Goal: Information Seeking & Learning: Learn about a topic

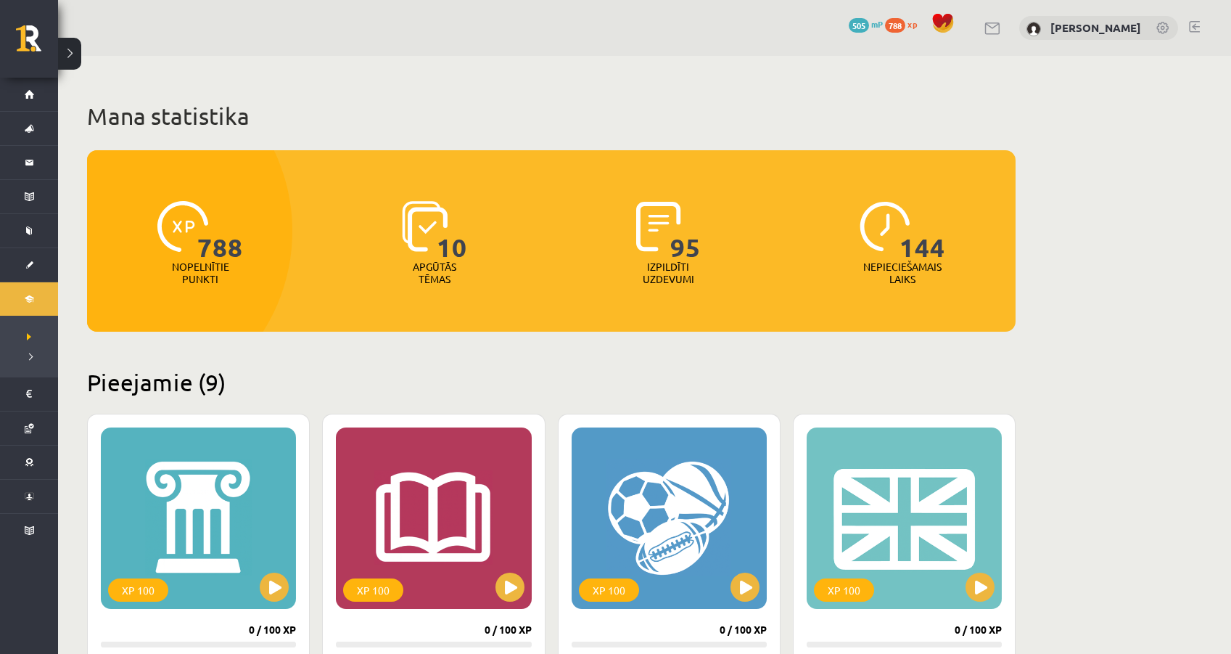
scroll to position [242, 0]
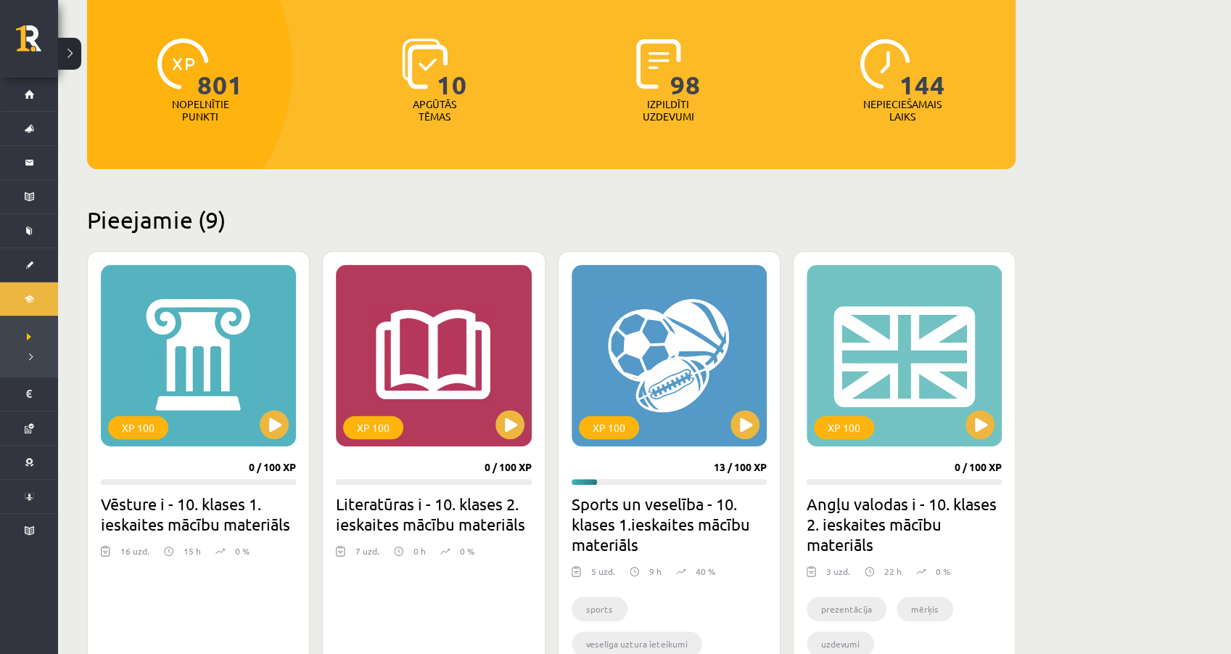
scroll to position [193, 0]
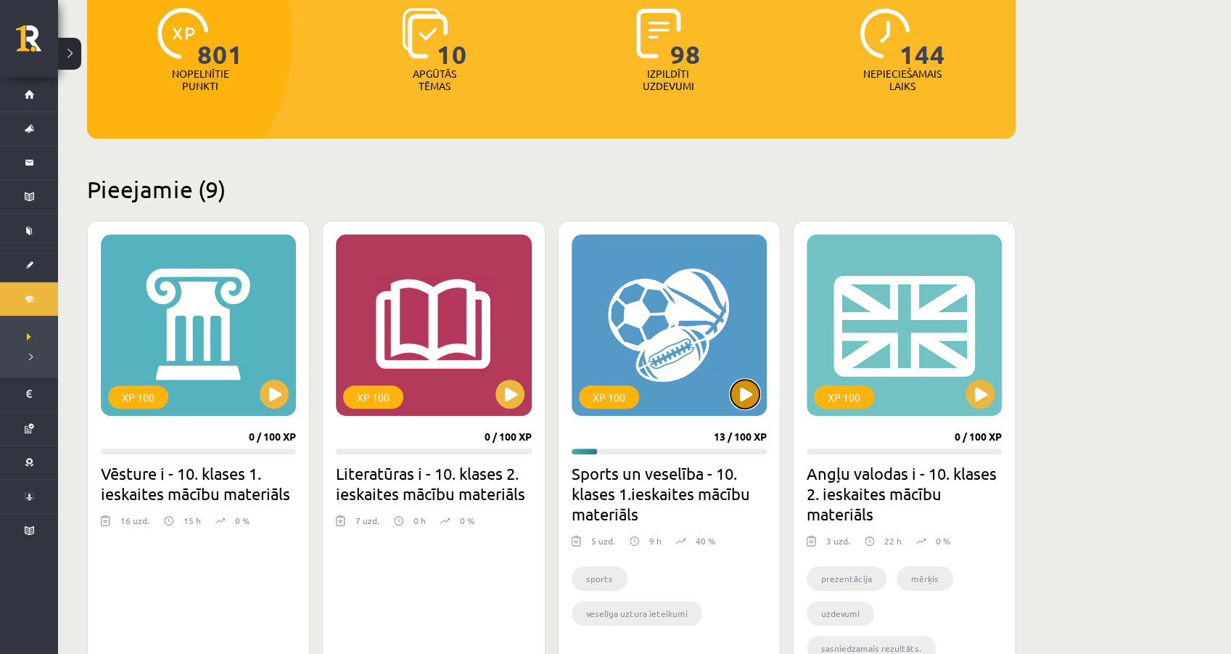
click at [743, 397] on button at bounding box center [745, 393] width 29 height 29
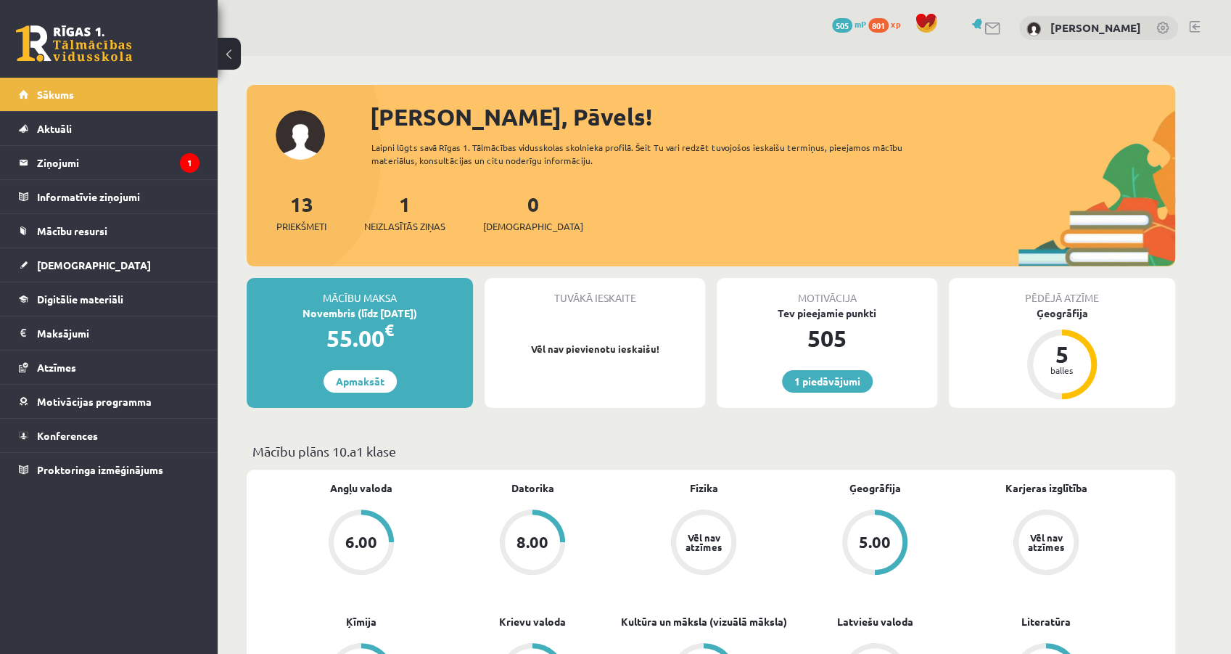
click at [1082, 403] on div "Pēdējā atzīme Ģeogrāfija 5 balles" at bounding box center [1062, 343] width 226 height 130
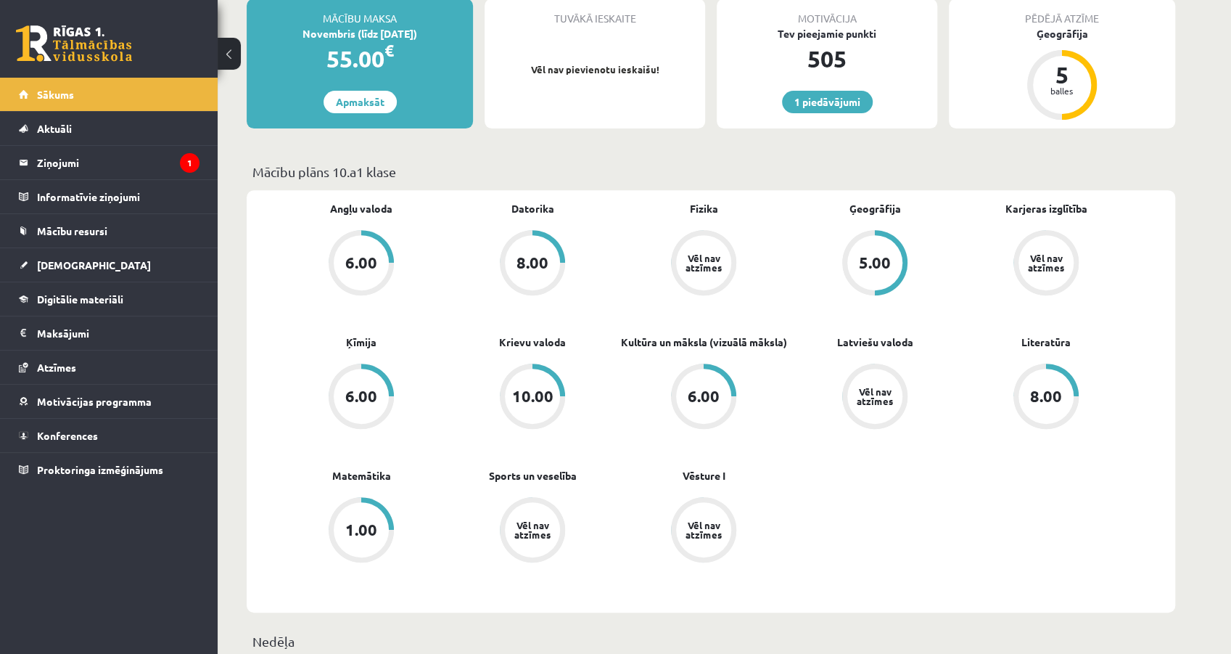
scroll to position [290, 0]
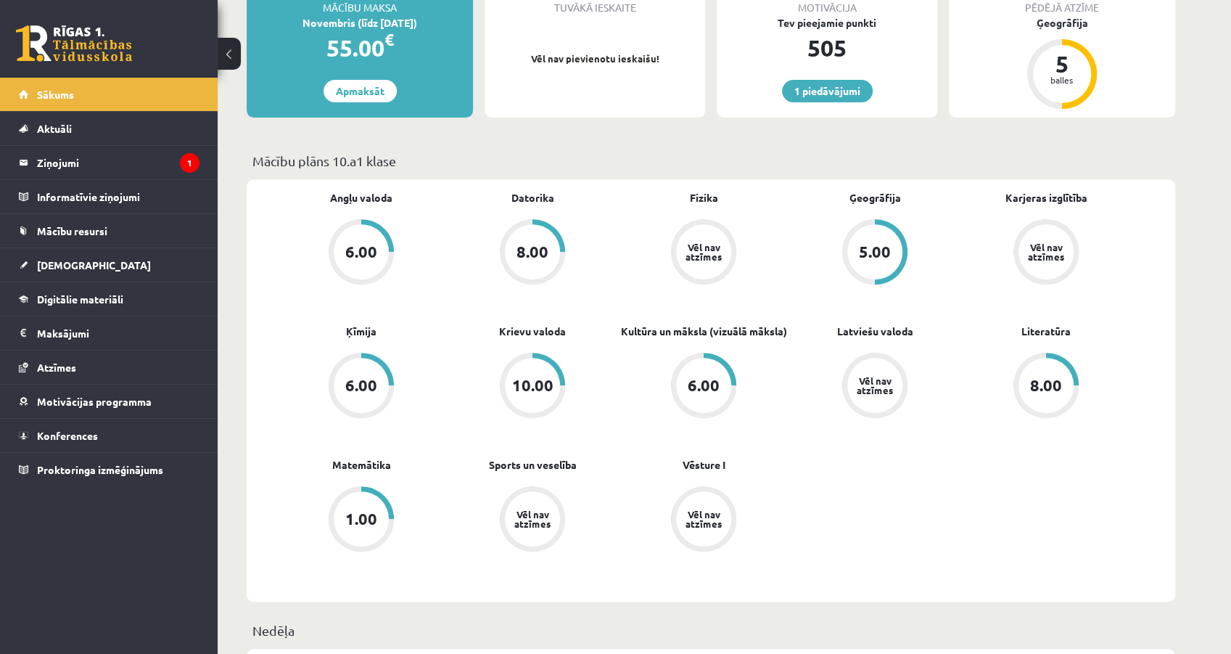
click at [695, 252] on div "Vēl nav atzīmes" at bounding box center [703, 251] width 41 height 19
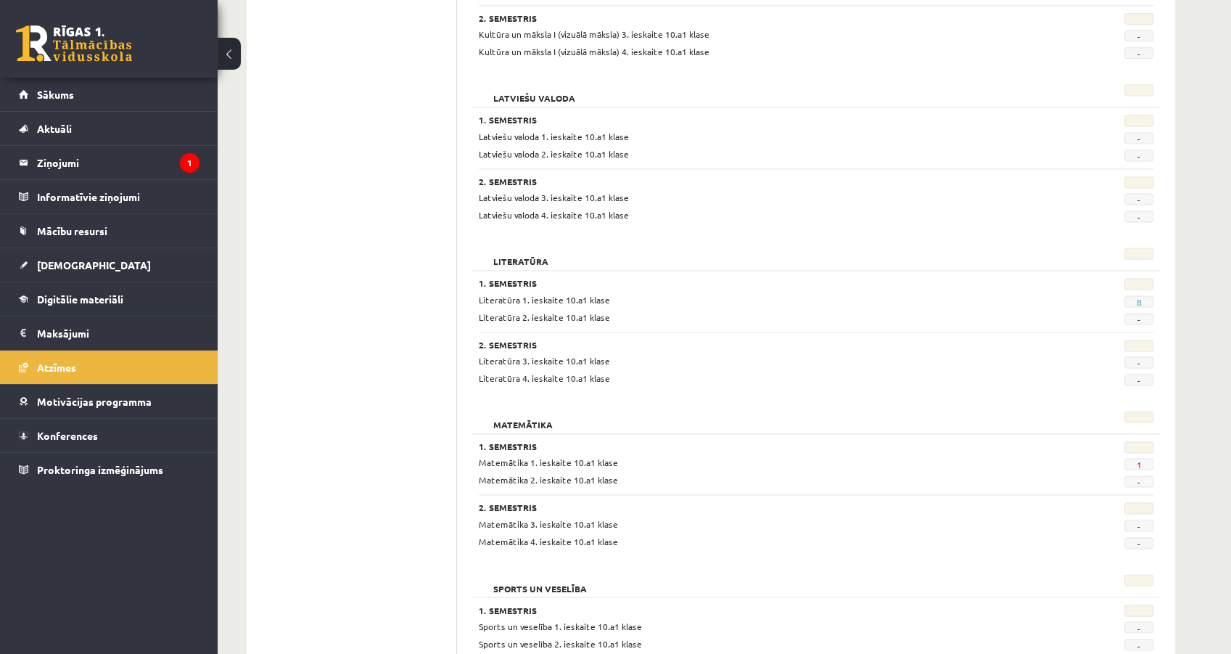
scroll to position [1306, 0]
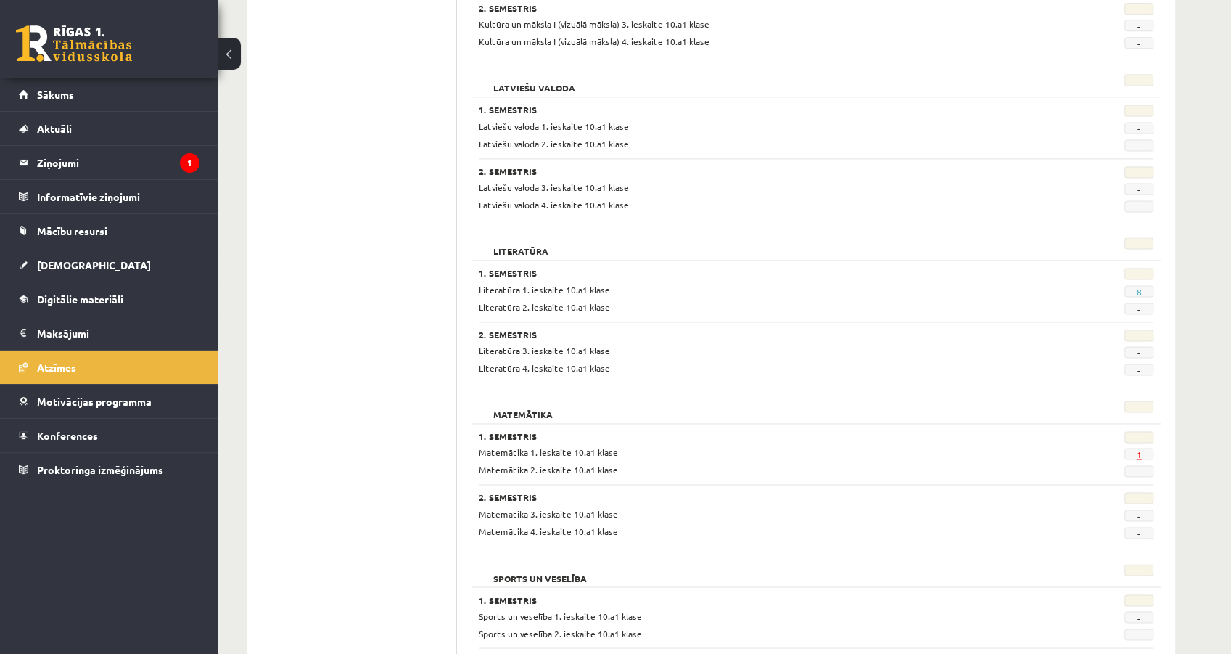
click at [1140, 448] on link "1" at bounding box center [1138, 454] width 5 height 12
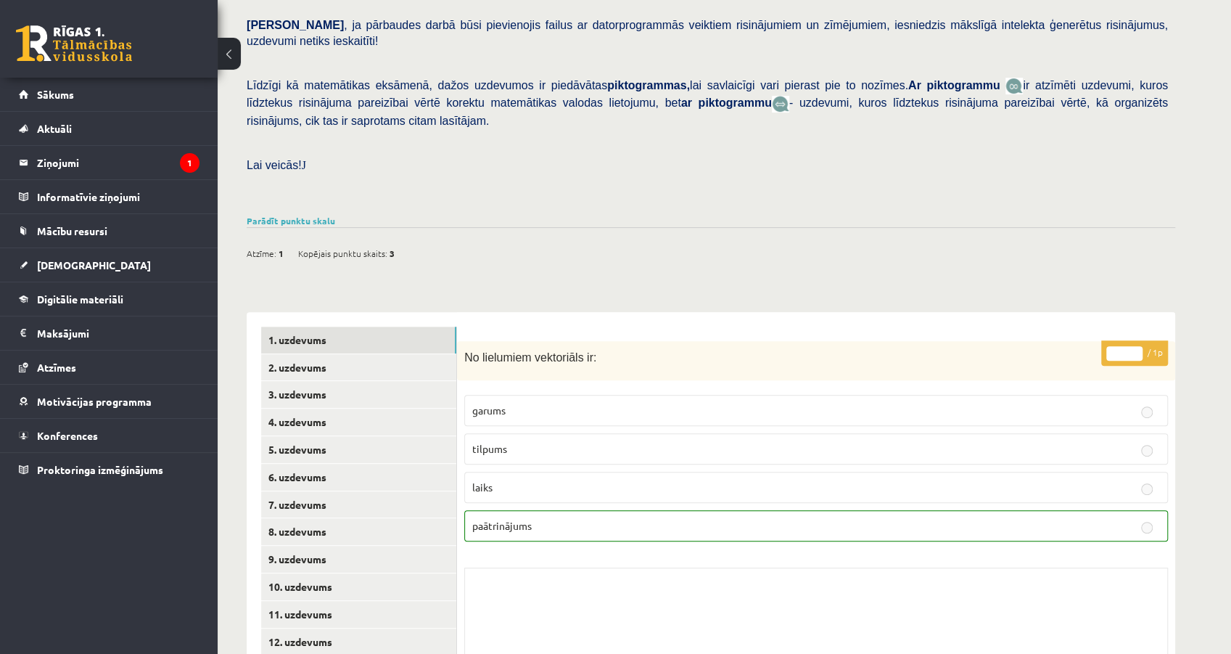
scroll to position [290, 0]
click at [57, 305] on link "Digitālie materiāli" at bounding box center [109, 298] width 181 height 33
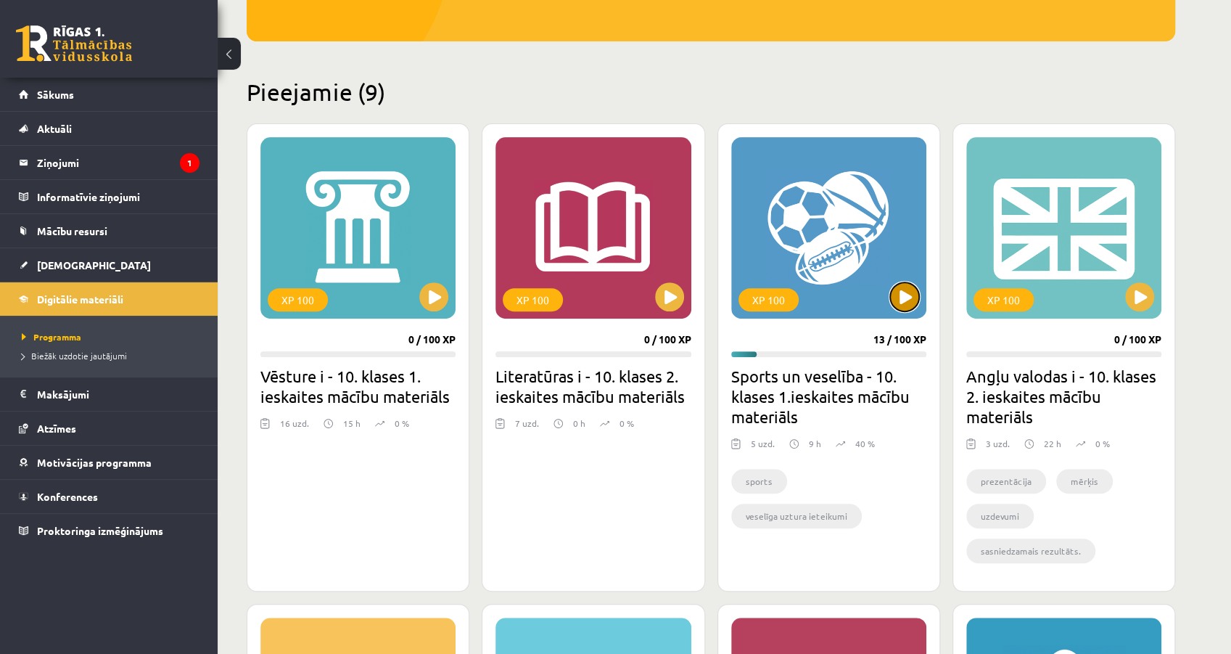
click at [903, 286] on button at bounding box center [904, 296] width 29 height 29
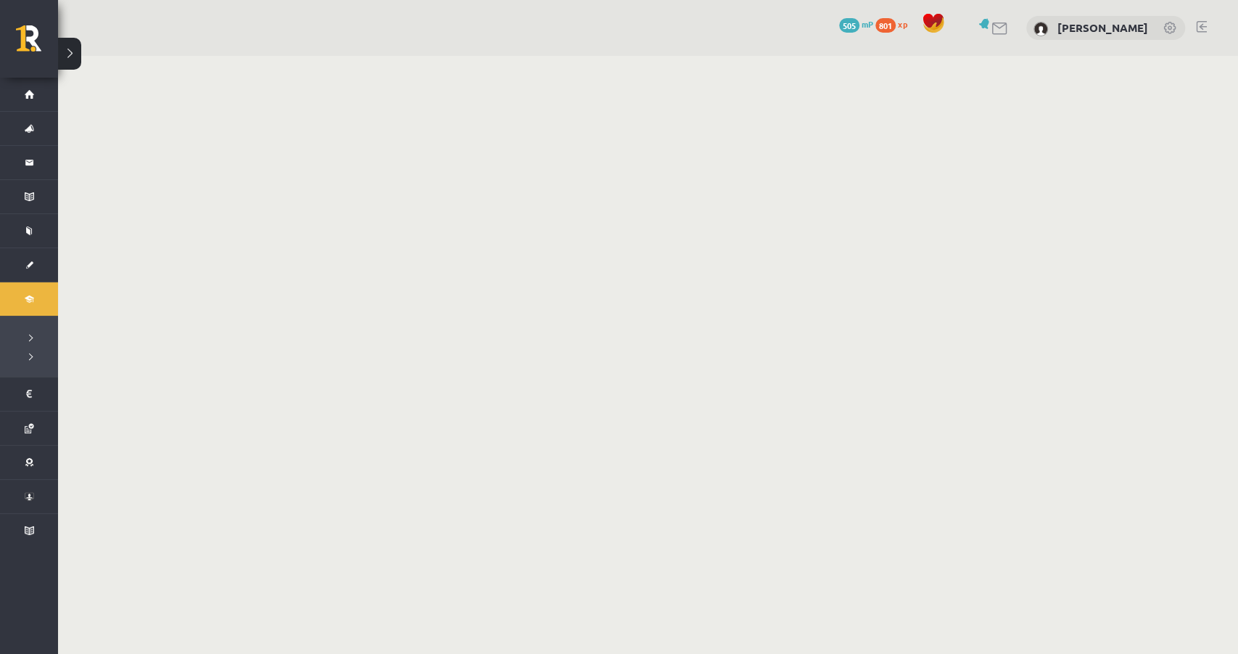
drag, startPoint x: 1116, startPoint y: 281, endPoint x: 35, endPoint y: 300, distance: 1081.1
click at [35, 300] on link "Digitālie materiāli" at bounding box center [29, 298] width 58 height 33
click at [32, 299] on link "Digitālie materiāli" at bounding box center [29, 298] width 58 height 33
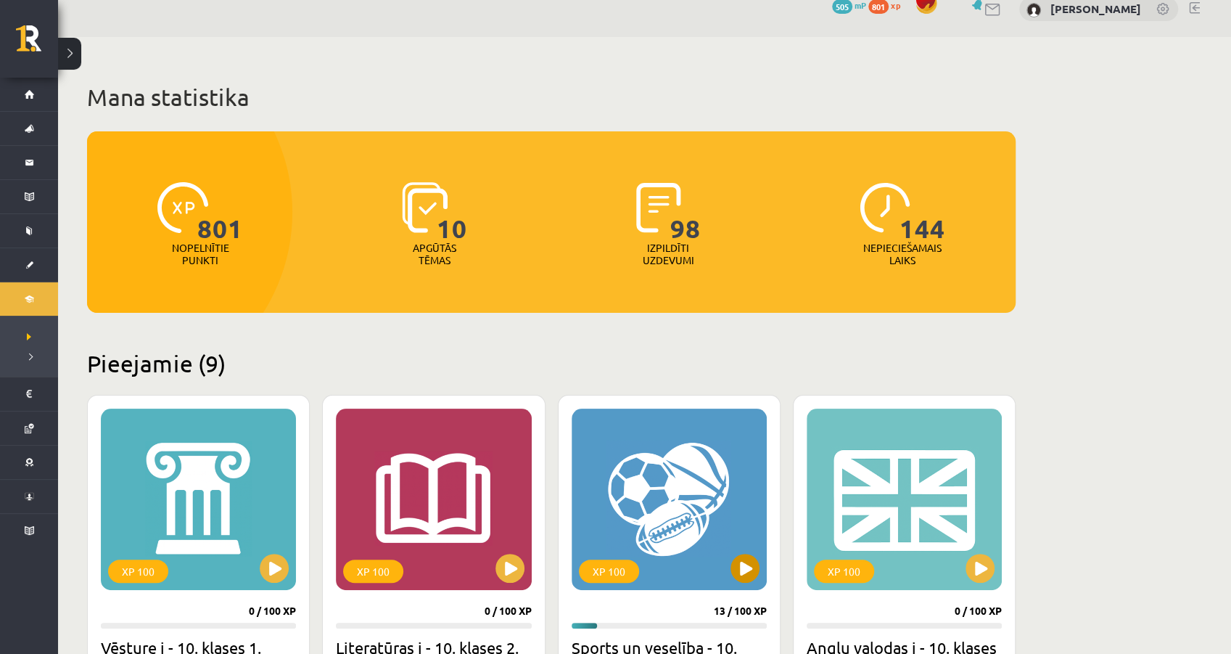
scroll to position [96, 0]
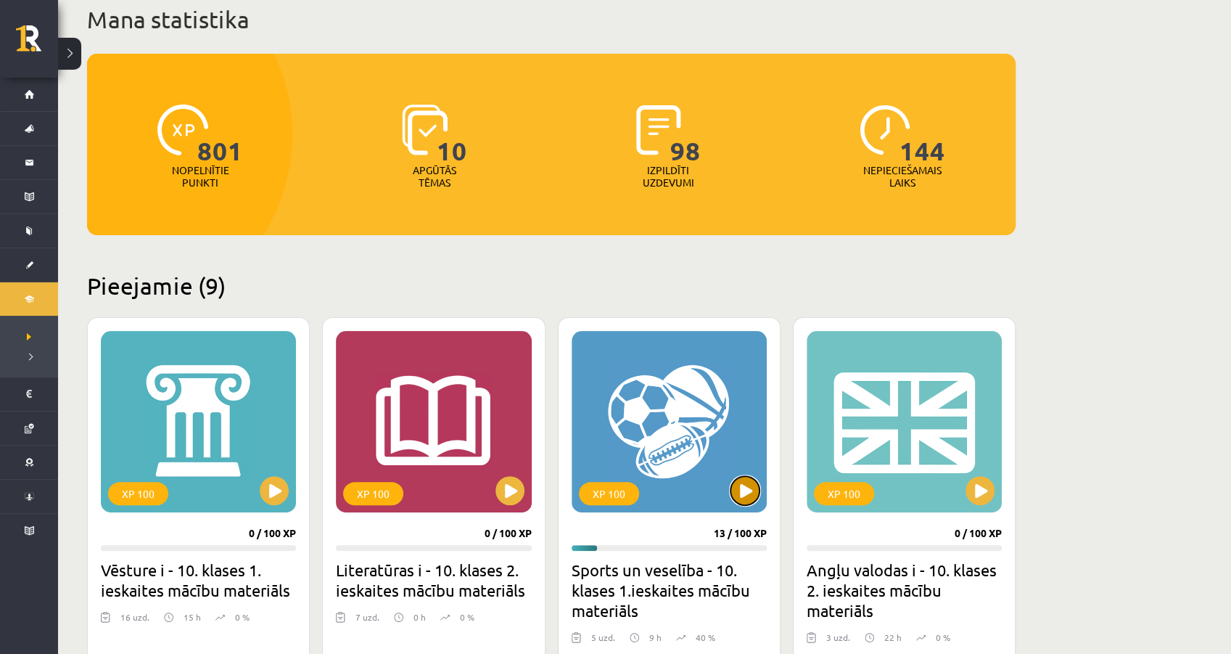
click at [746, 488] on button at bounding box center [745, 490] width 29 height 29
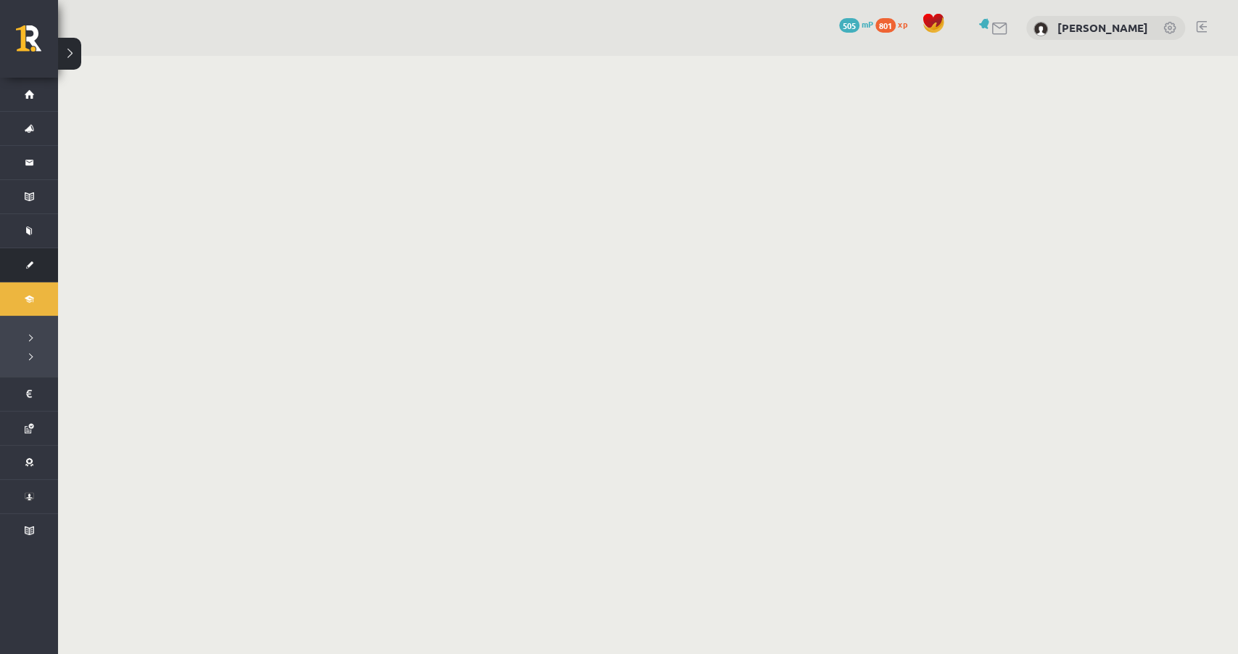
click at [42, 274] on link "[DEMOGRAPHIC_DATA]" at bounding box center [29, 264] width 58 height 33
click at [27, 271] on link "[DEMOGRAPHIC_DATA]" at bounding box center [29, 264] width 58 height 33
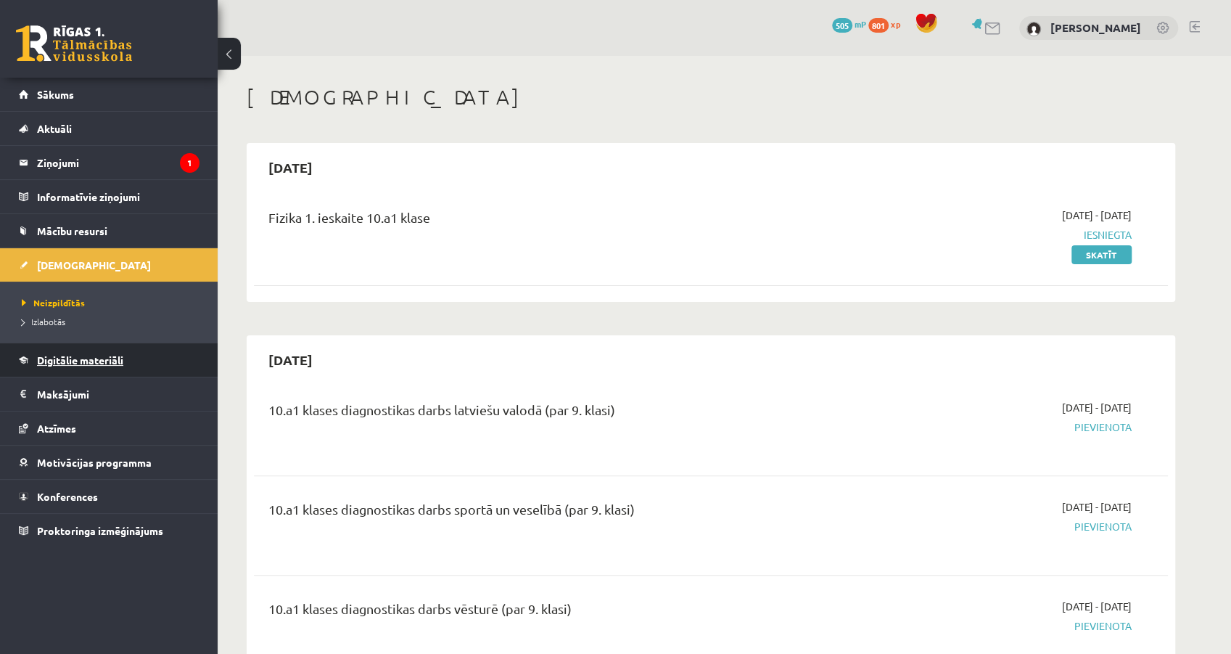
click at [65, 364] on link "Digitālie materiāli" at bounding box center [109, 359] width 181 height 33
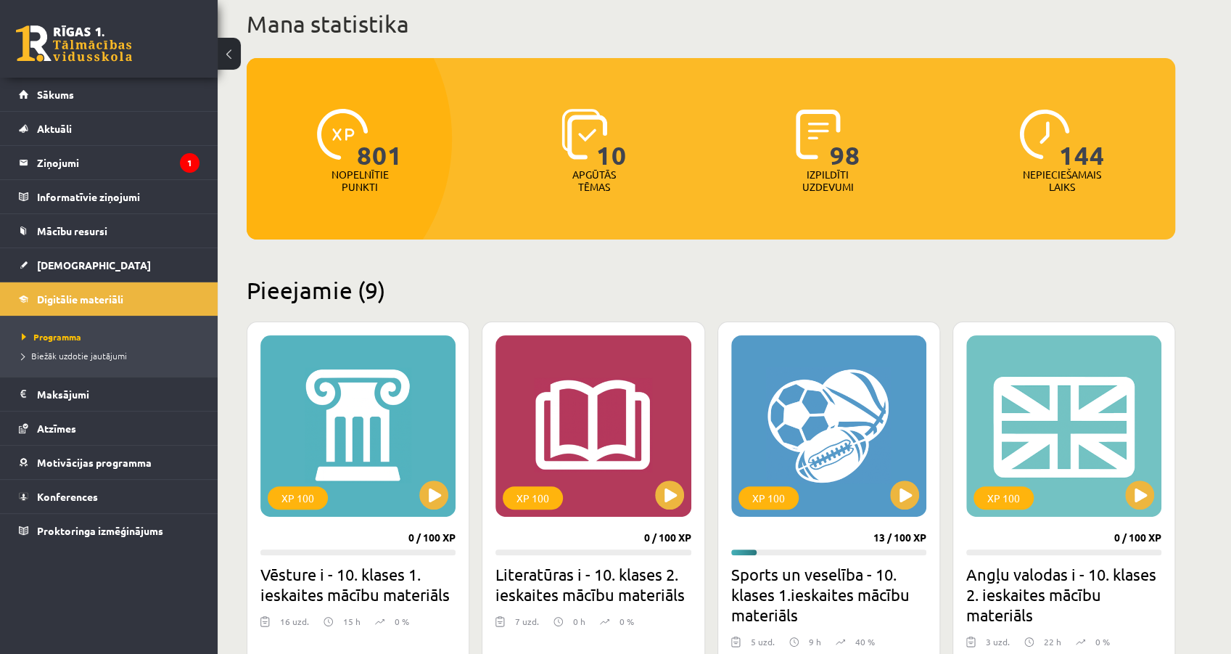
scroll to position [145, 0]
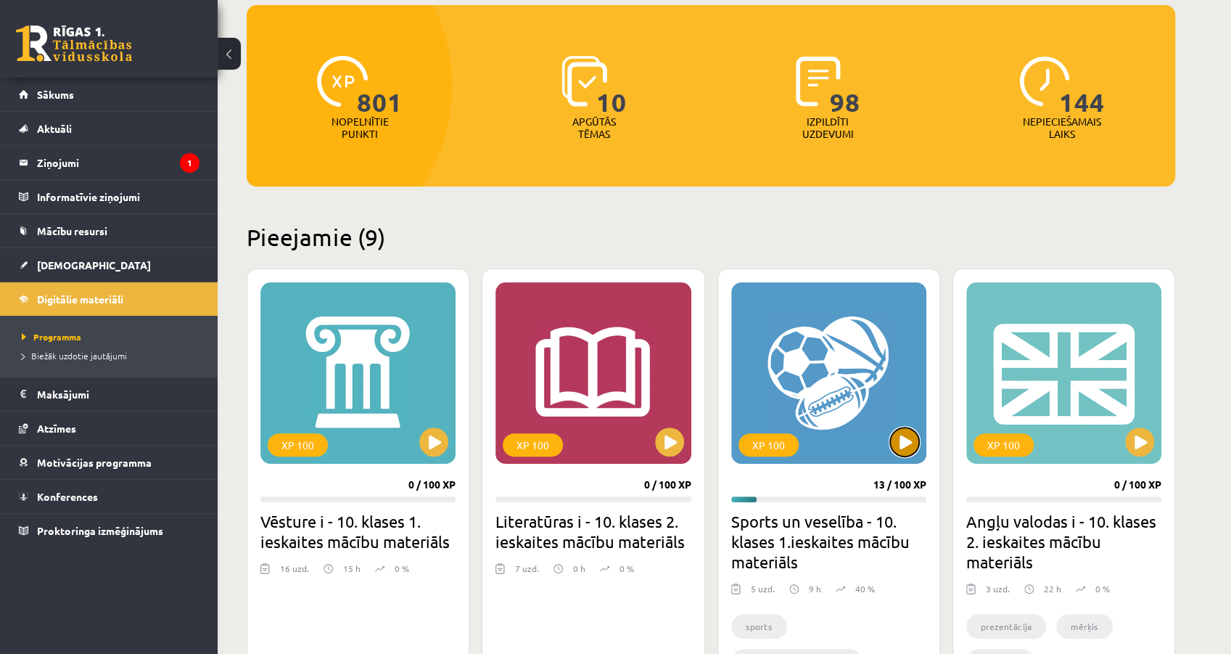
click at [908, 445] on button at bounding box center [904, 441] width 29 height 29
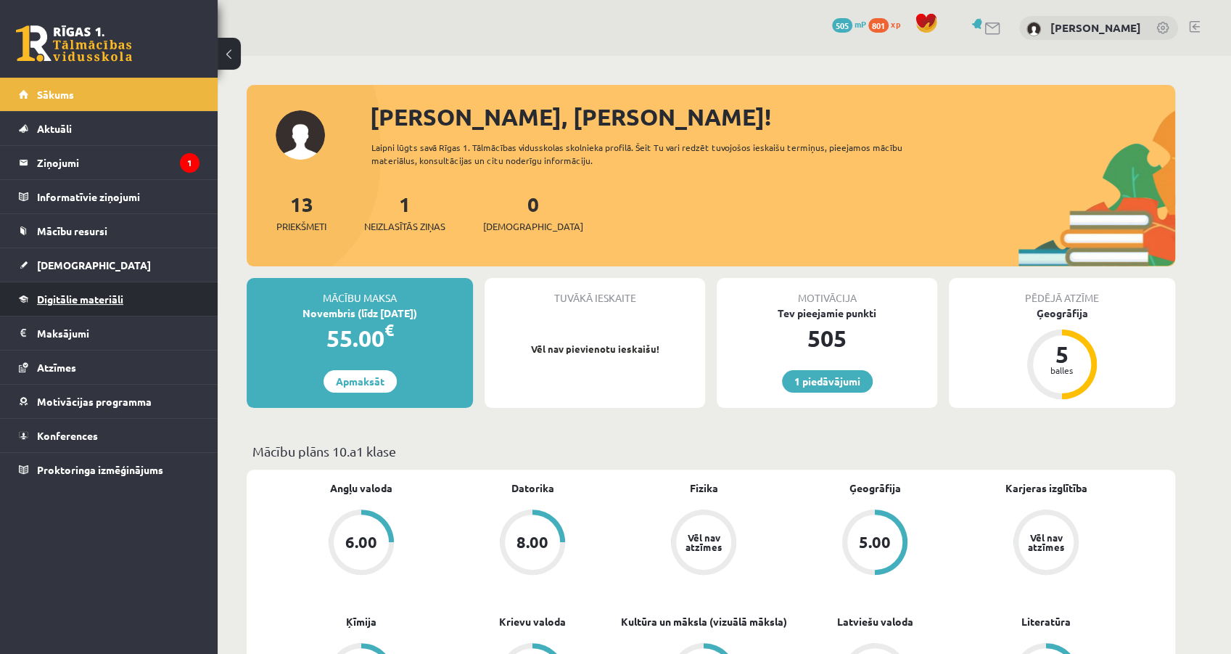
click at [38, 301] on span "Digitālie materiāli" at bounding box center [80, 298] width 86 height 13
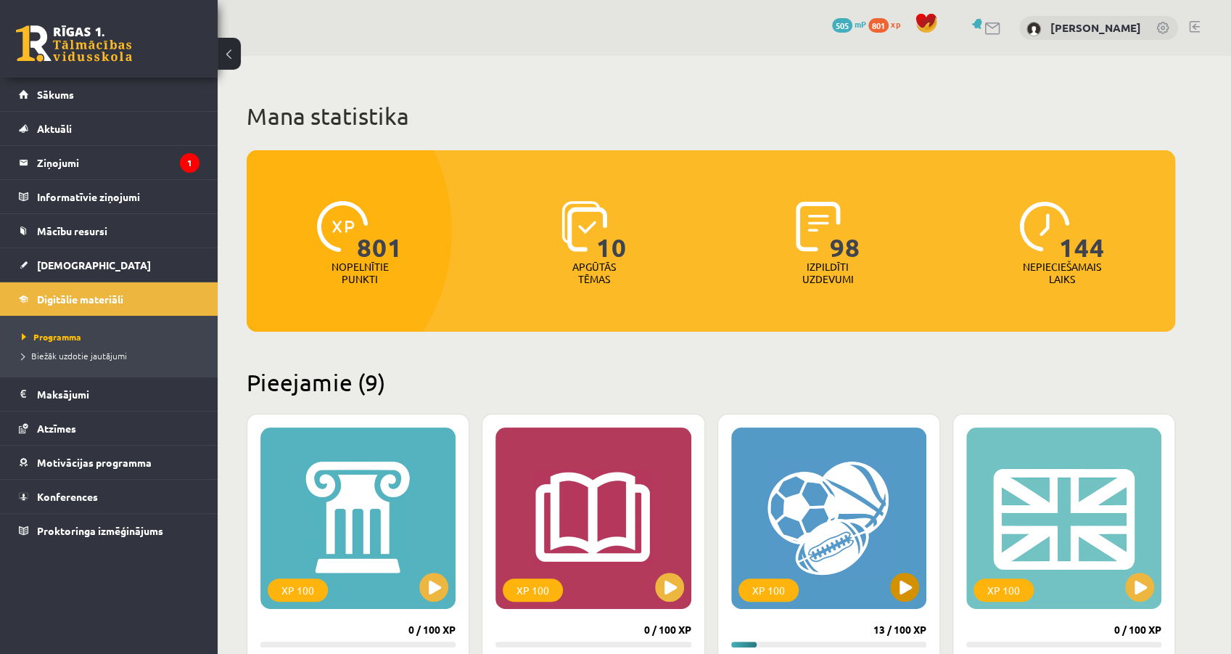
click at [891, 574] on div "XP 100" at bounding box center [828, 517] width 195 height 181
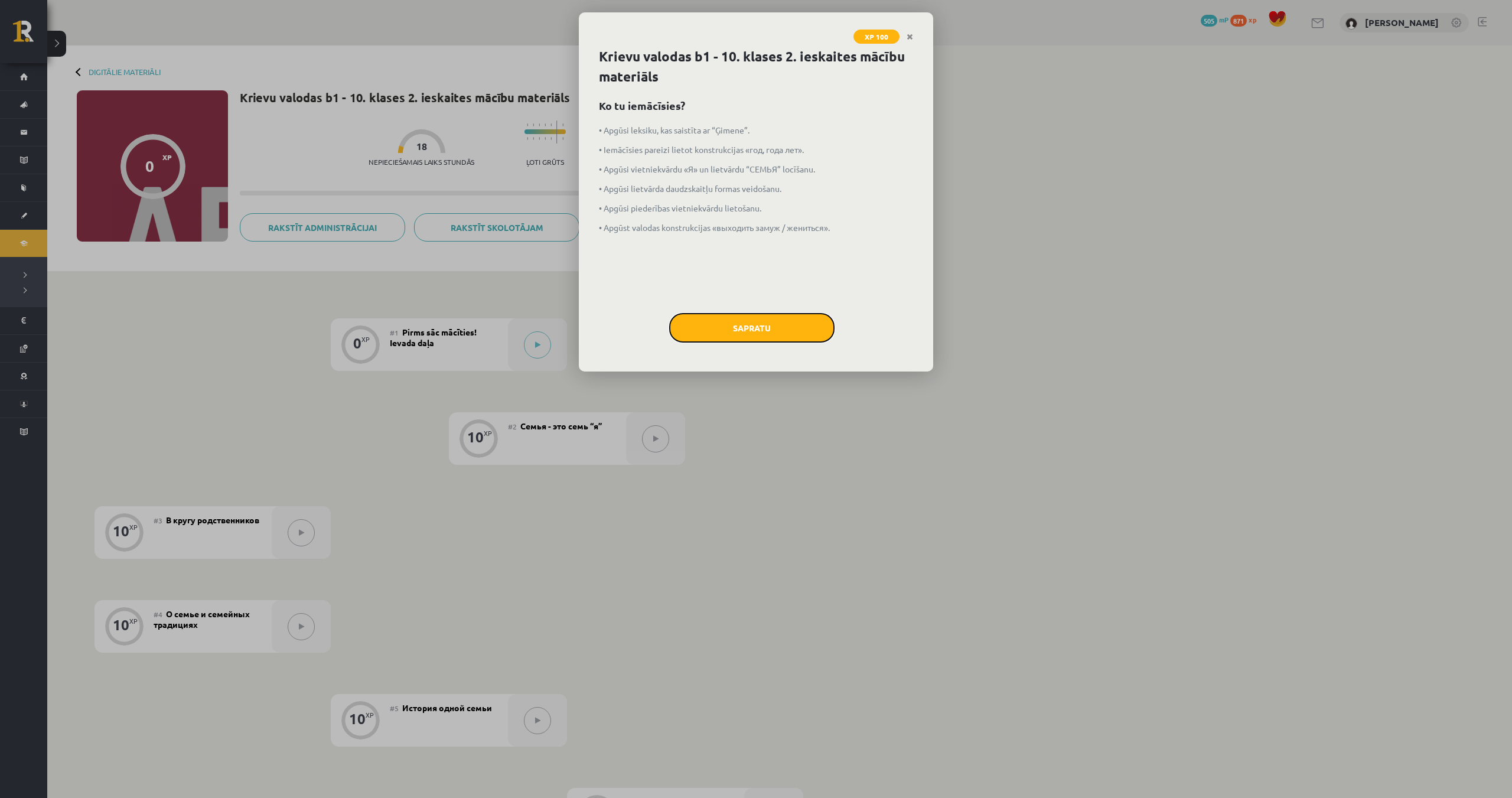
click at [692, 326] on button "Sapratu" at bounding box center [752, 328] width 165 height 29
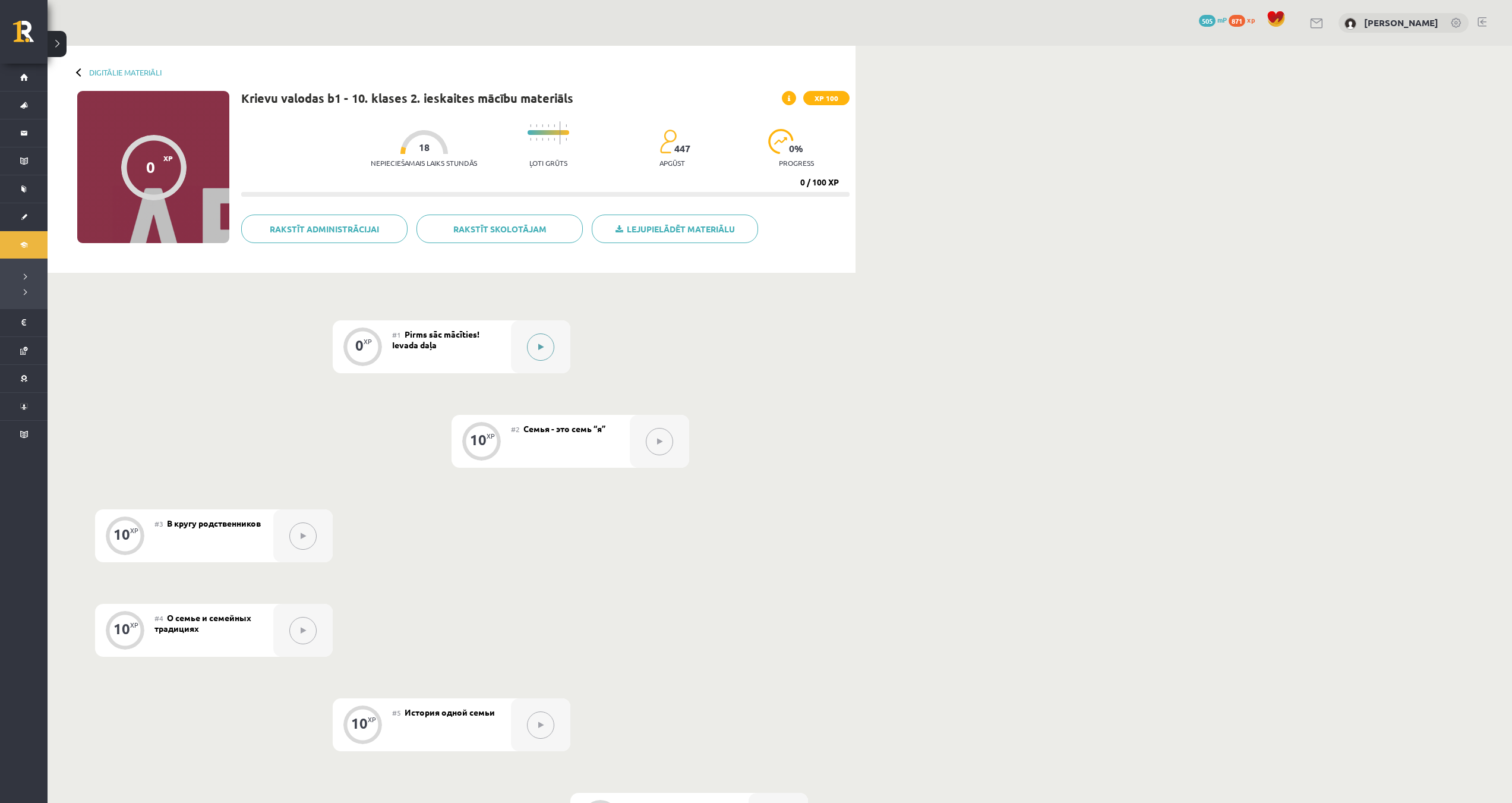
click at [552, 350] on button at bounding box center [541, 347] width 27 height 27
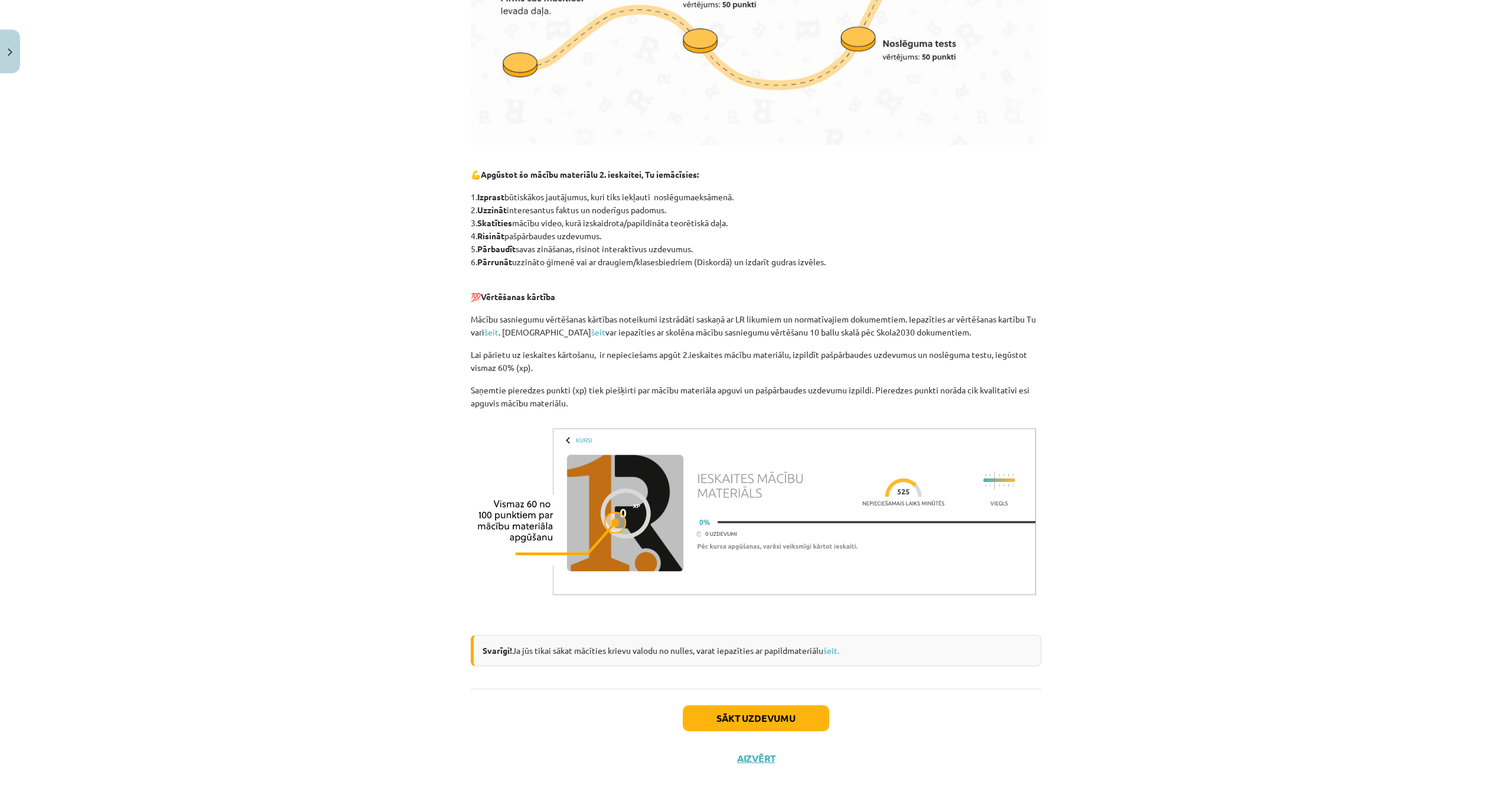
scroll to position [600, 0]
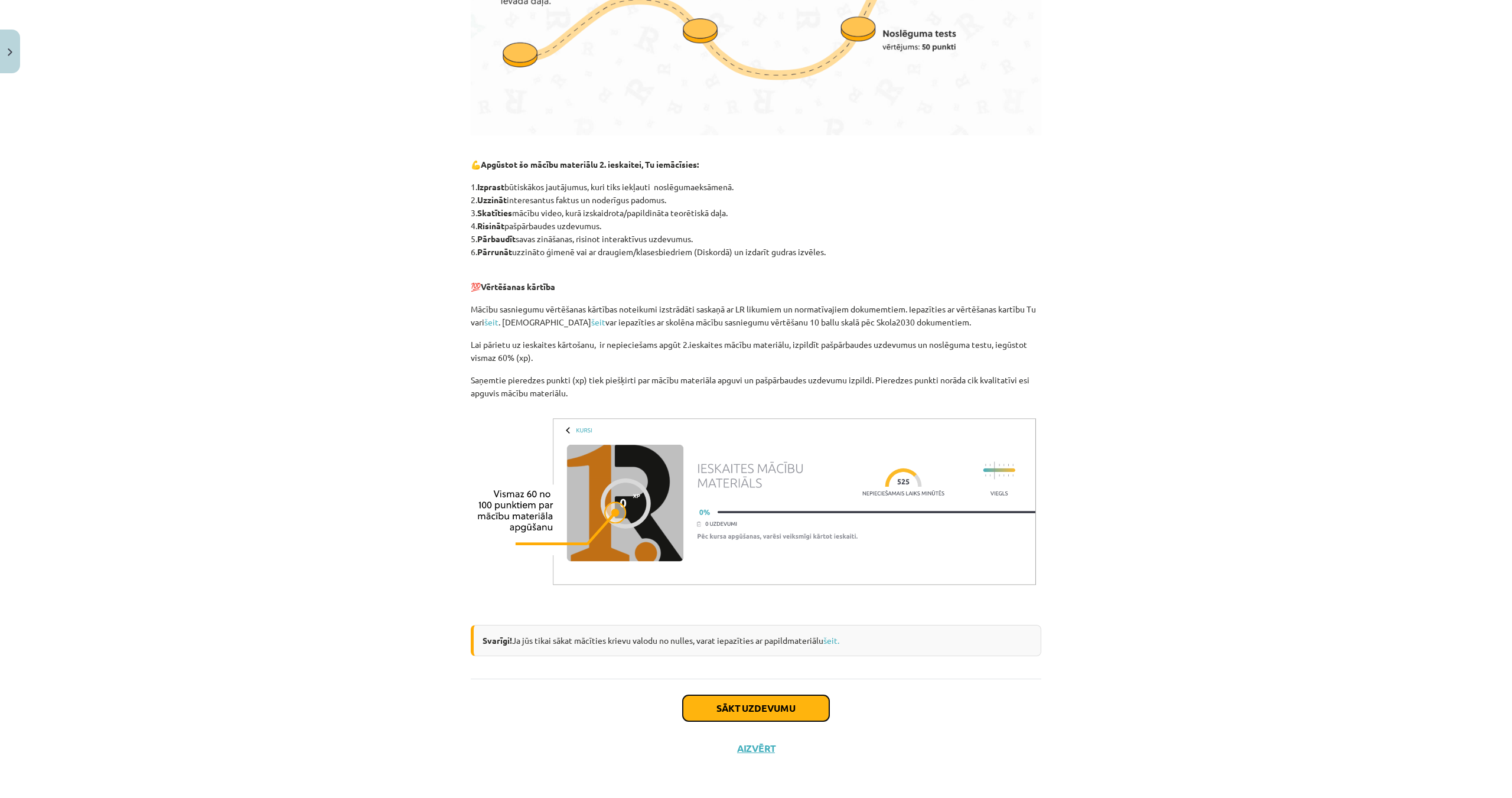
click at [746, 712] on button "Sākt uzdevumu" at bounding box center [756, 708] width 147 height 26
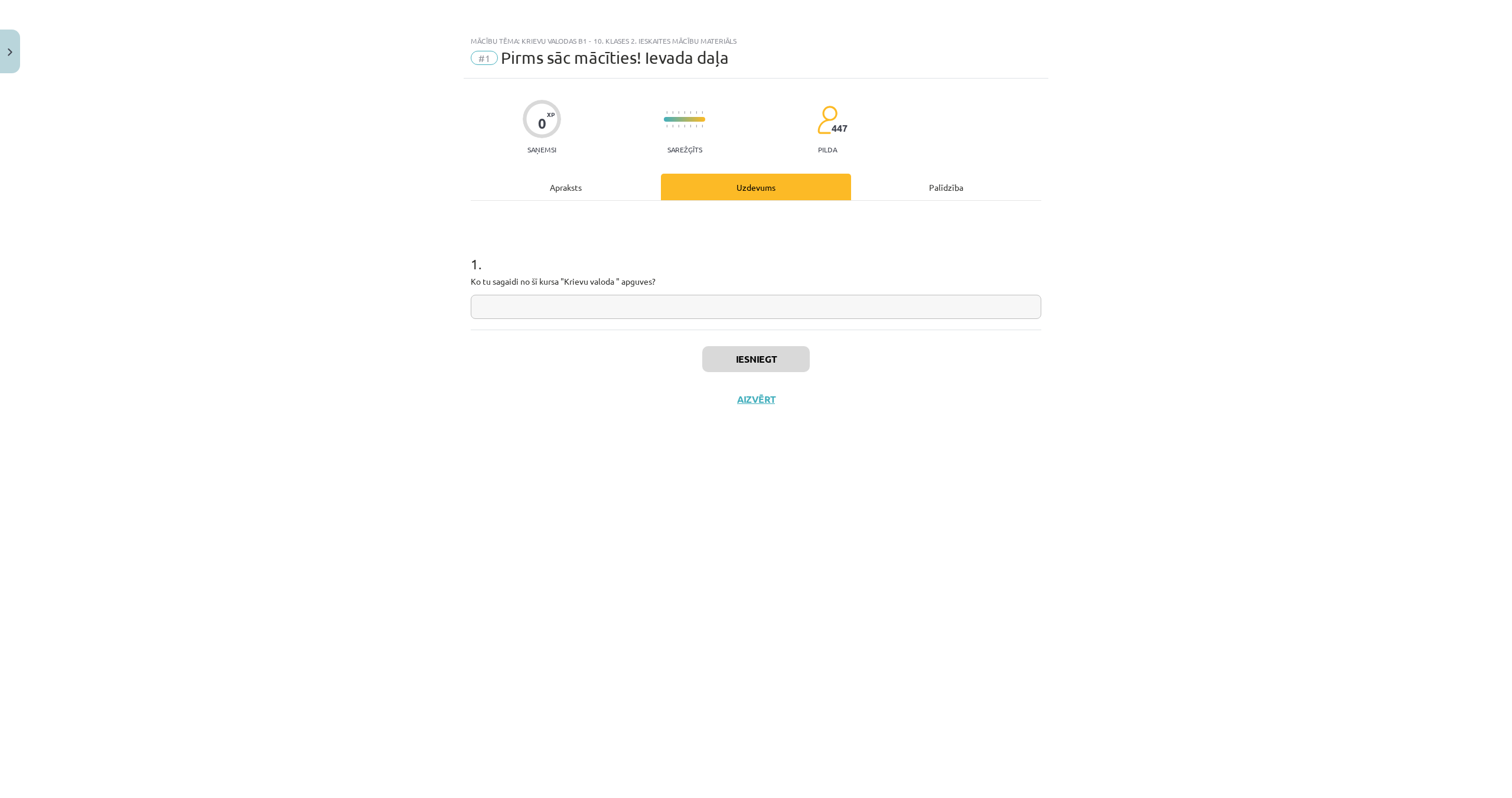
click at [607, 310] on input "text" at bounding box center [756, 307] width 571 height 24
type input "**********"
click at [752, 356] on button "Iesniegt" at bounding box center [756, 359] width 107 height 26
click at [797, 413] on button "Nākamā nodarbība" at bounding box center [756, 406] width 116 height 27
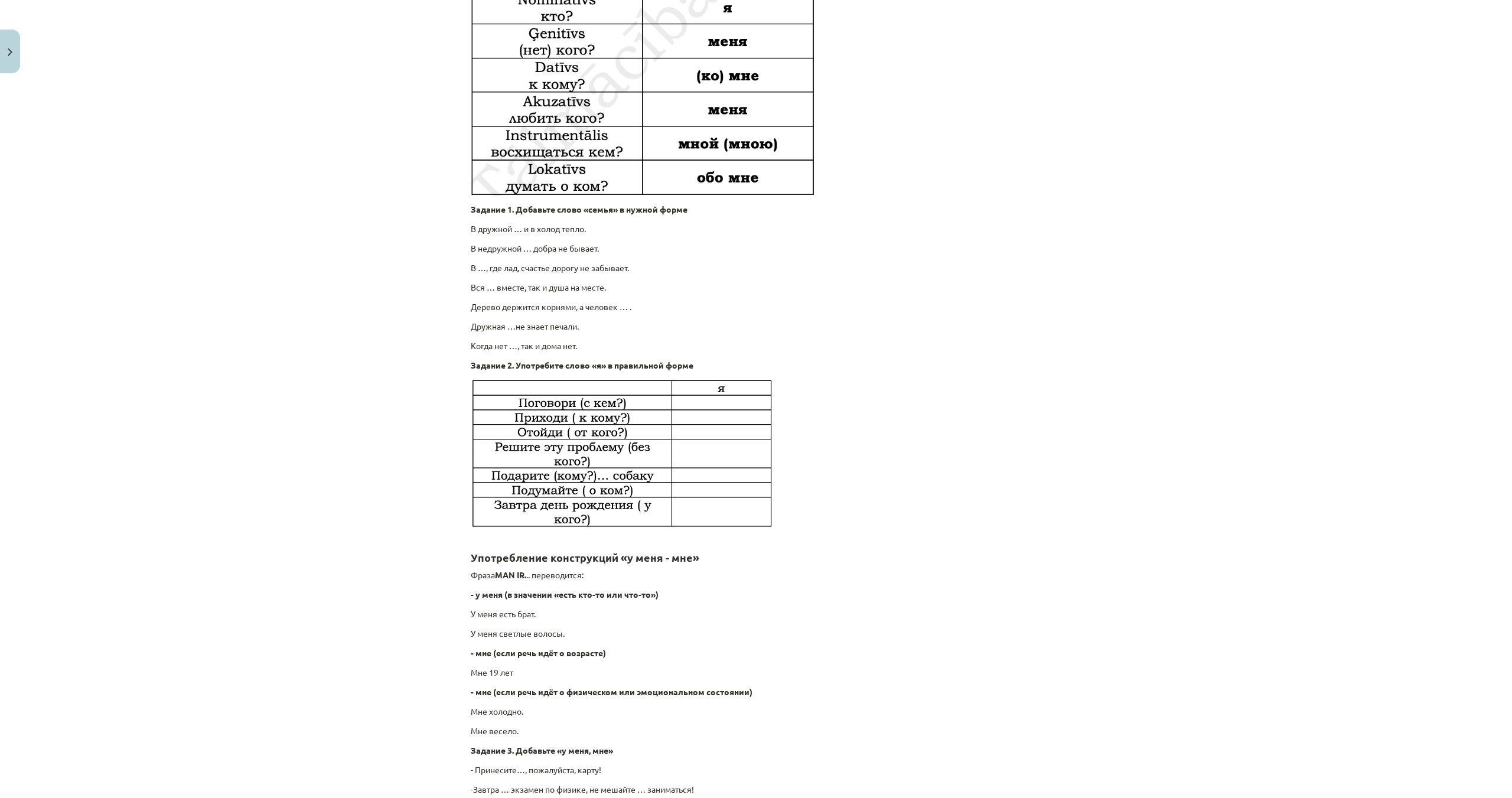
scroll to position [462, 0]
